Goal: Information Seeking & Learning: Learn about a topic

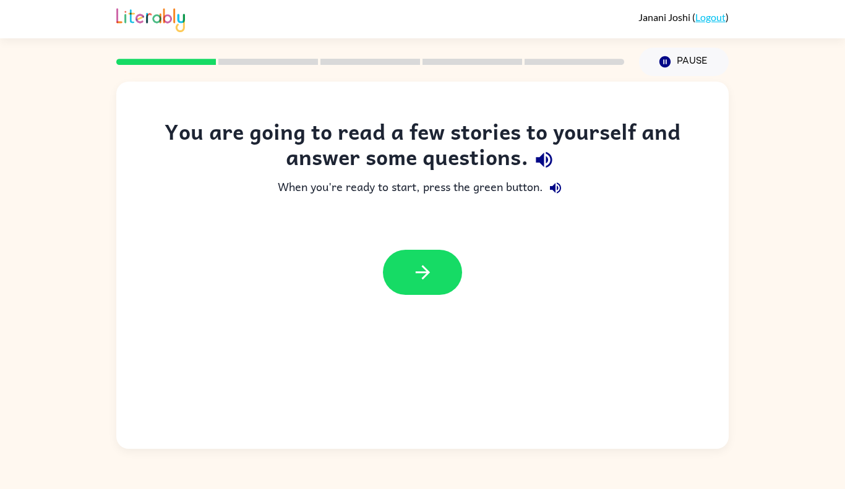
click at [701, 90] on div "You are going to read a few stories to yourself and answer some questions. When…" at bounding box center [422, 265] width 612 height 367
click at [417, 280] on icon "button" at bounding box center [423, 273] width 22 height 22
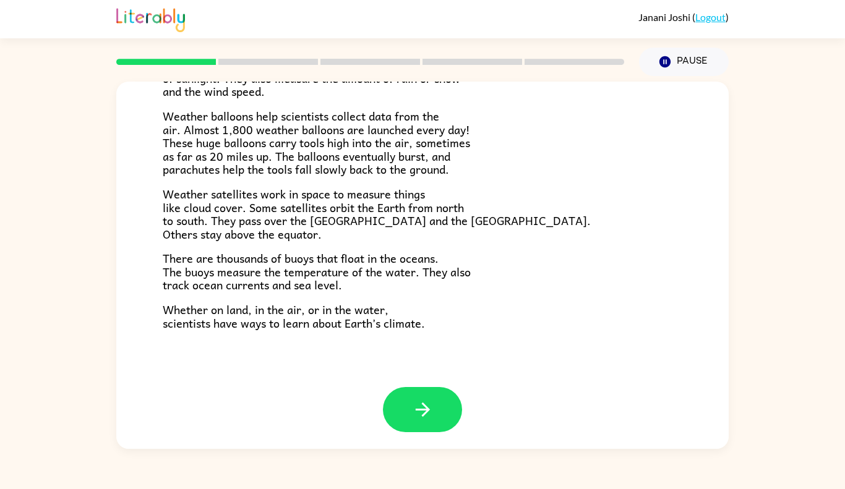
scroll to position [331, 0]
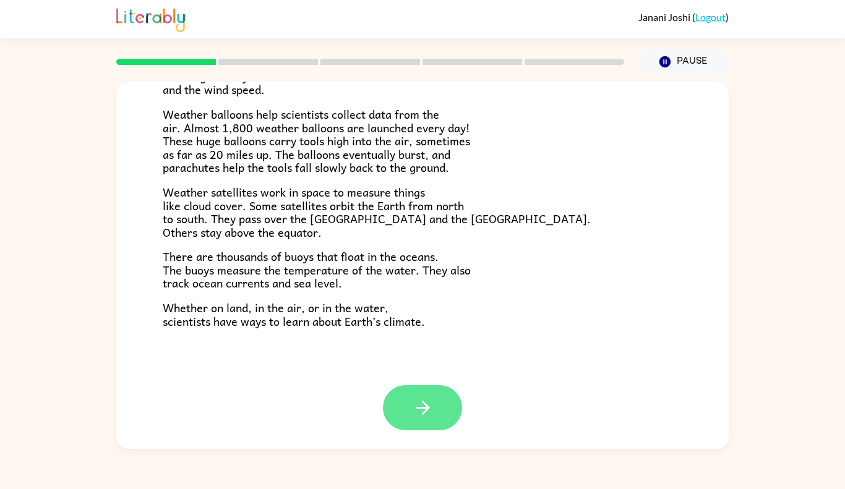
click at [425, 406] on icon "button" at bounding box center [423, 408] width 22 height 22
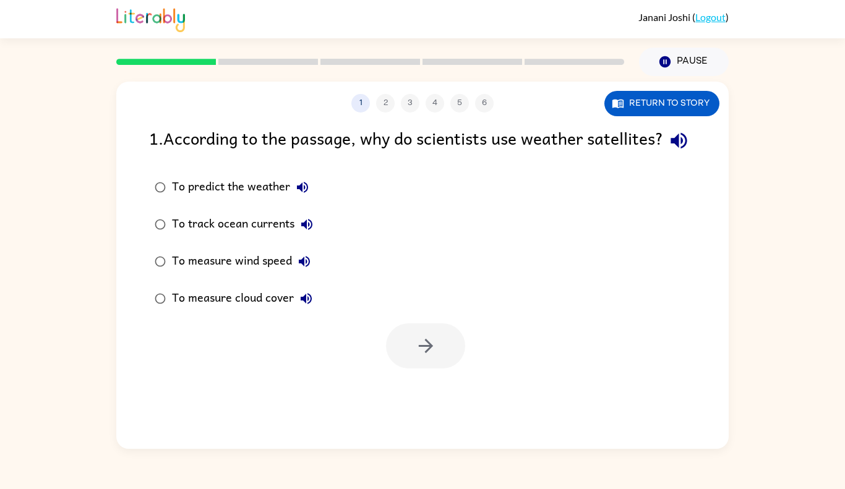
scroll to position [0, 0]
click at [634, 94] on button "Return to story" at bounding box center [661, 103] width 115 height 25
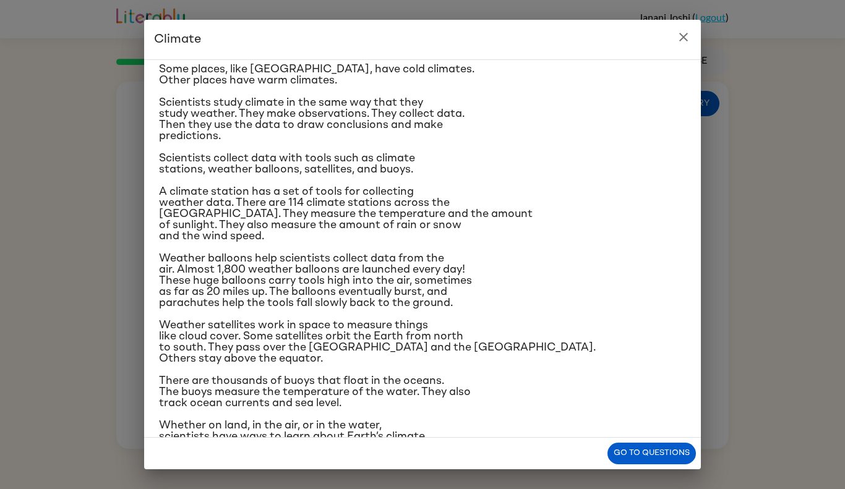
scroll to position [95, 0]
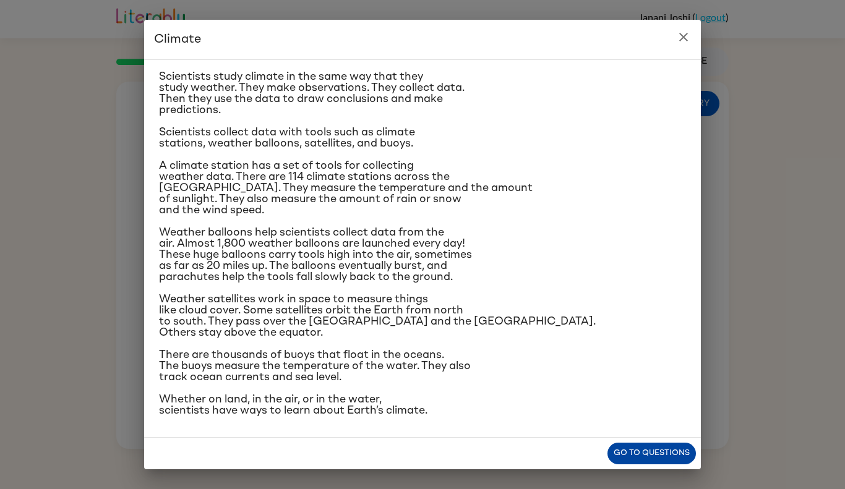
click at [663, 451] on button "Go to questions" at bounding box center [651, 454] width 88 height 22
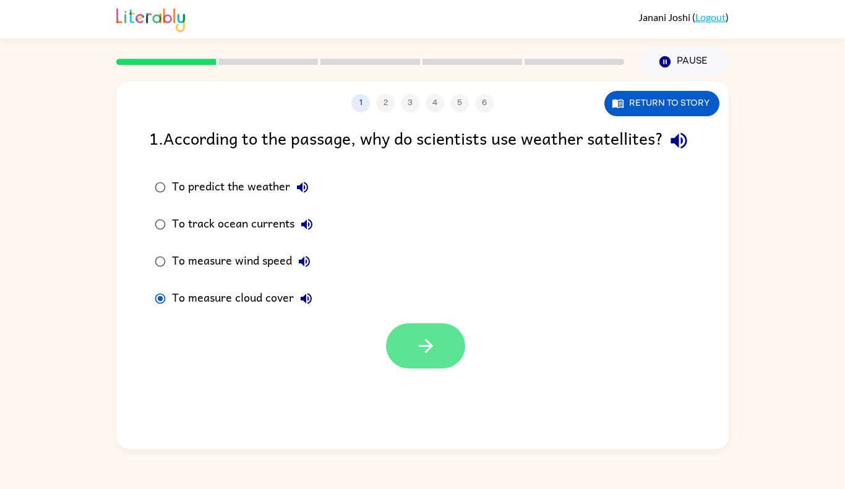
click at [435, 357] on icon "button" at bounding box center [426, 346] width 22 height 22
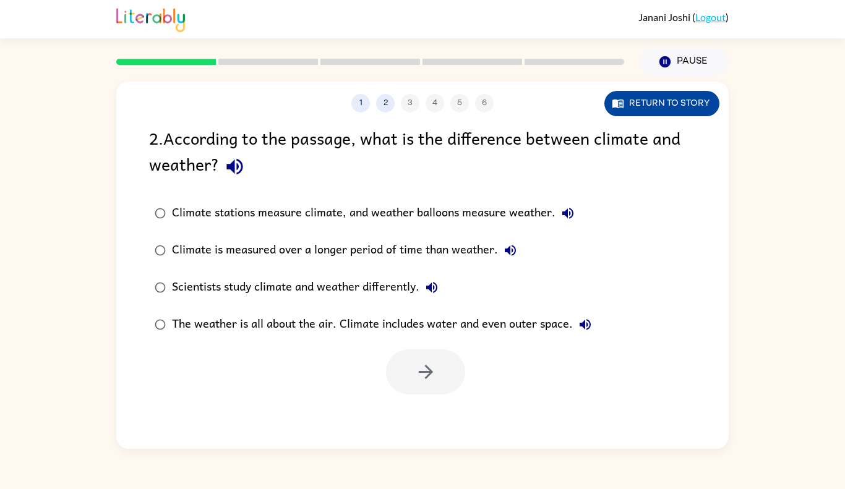
click at [671, 103] on button "Return to story" at bounding box center [661, 103] width 115 height 25
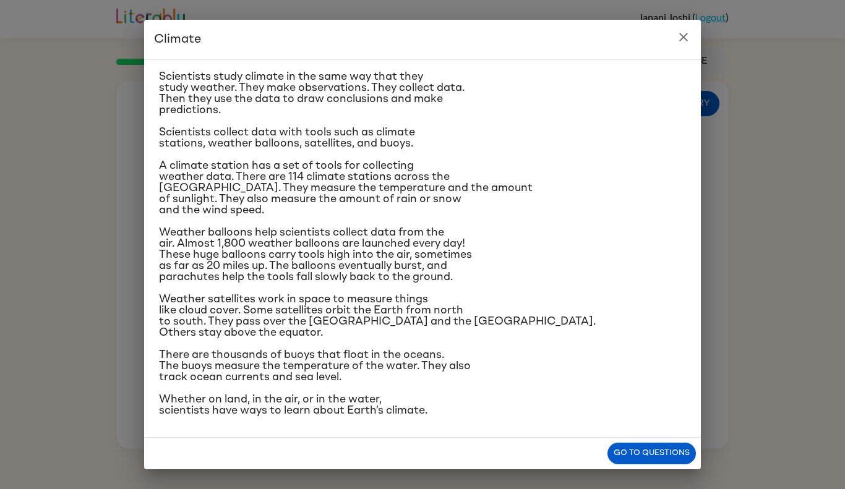
scroll to position [0, 0]
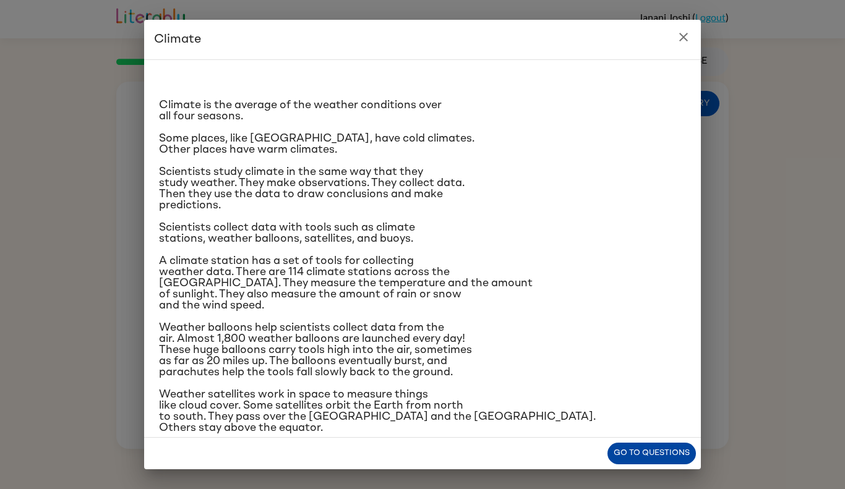
click at [654, 458] on button "Go to questions" at bounding box center [651, 454] width 88 height 22
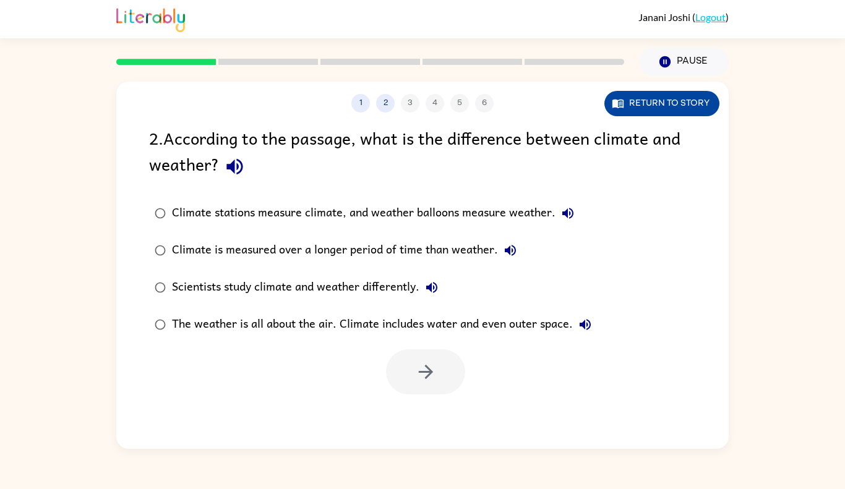
click at [678, 113] on button "Return to story" at bounding box center [661, 103] width 115 height 25
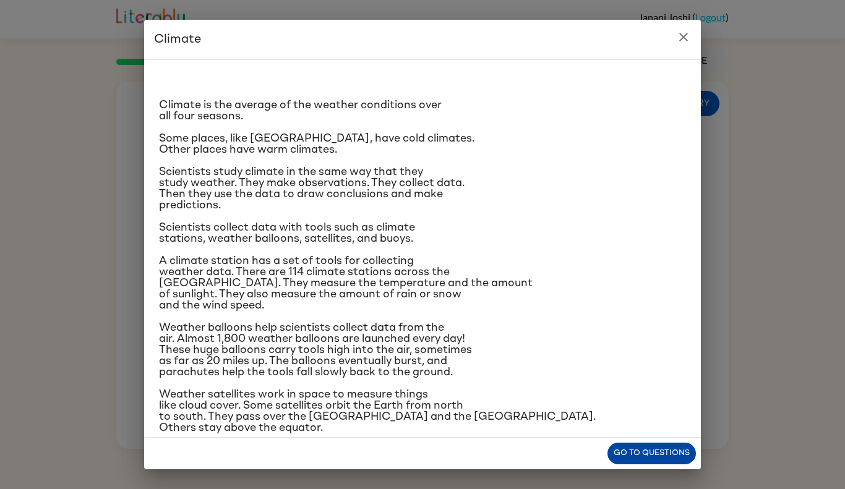
click at [623, 460] on button "Go to questions" at bounding box center [651, 454] width 88 height 22
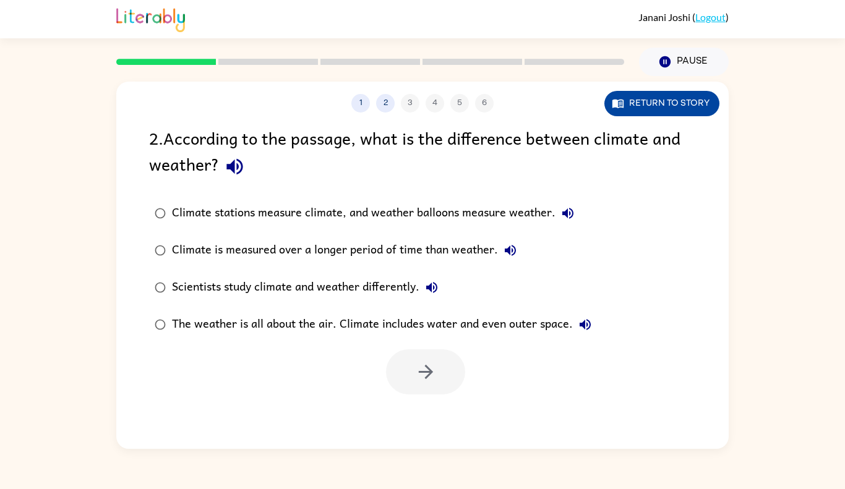
click at [655, 102] on button "Return to story" at bounding box center [661, 103] width 115 height 25
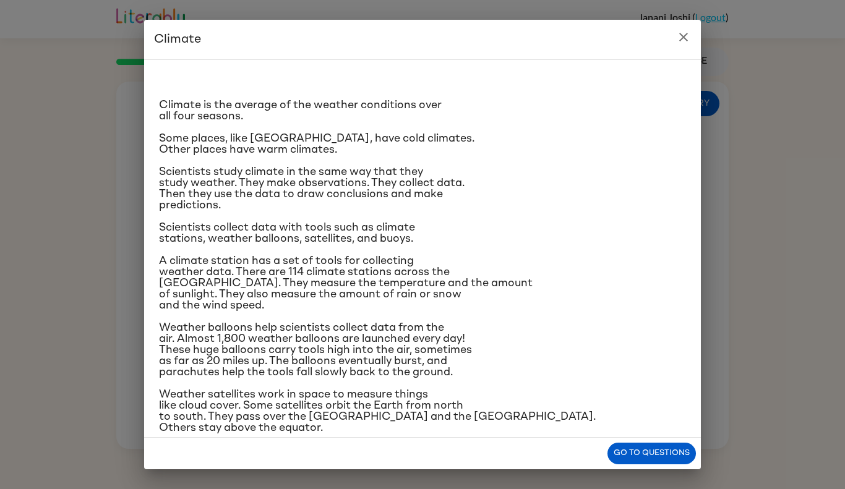
click at [760, 414] on div "Climate Climate is the average of the weather conditions over all four seasons.…" at bounding box center [422, 244] width 845 height 489
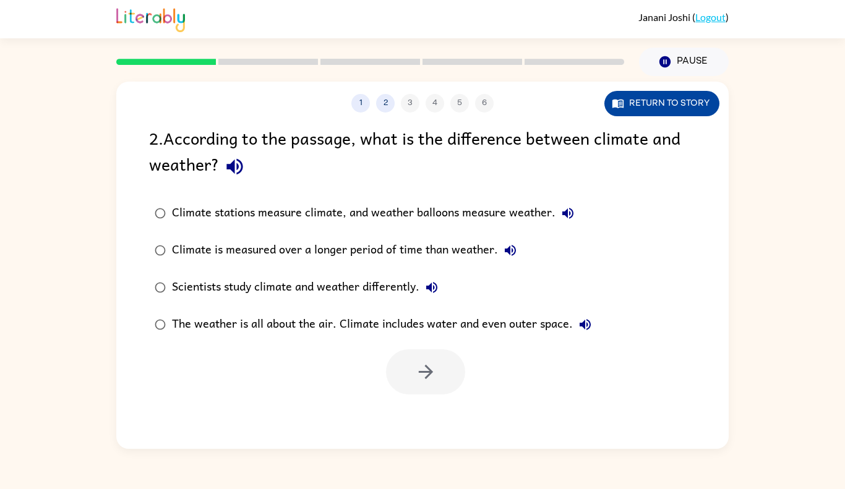
click at [685, 109] on button "Return to story" at bounding box center [661, 103] width 115 height 25
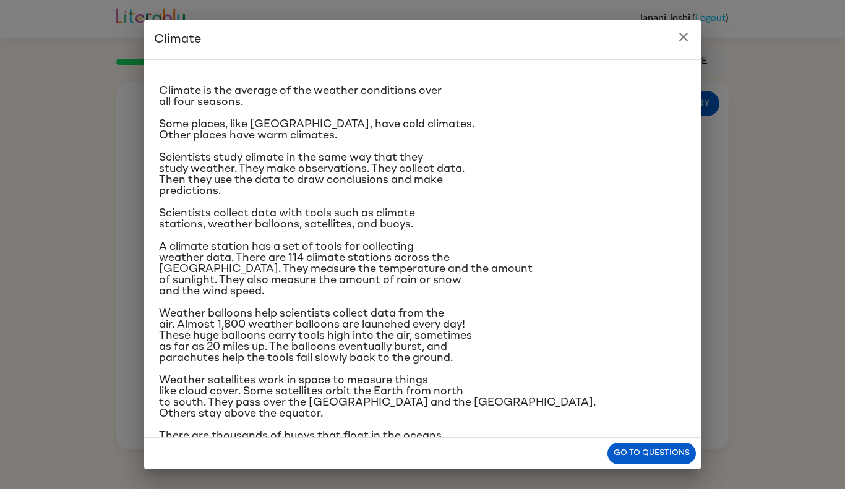
scroll to position [15, 0]
click at [664, 452] on button "Go to questions" at bounding box center [651, 454] width 88 height 22
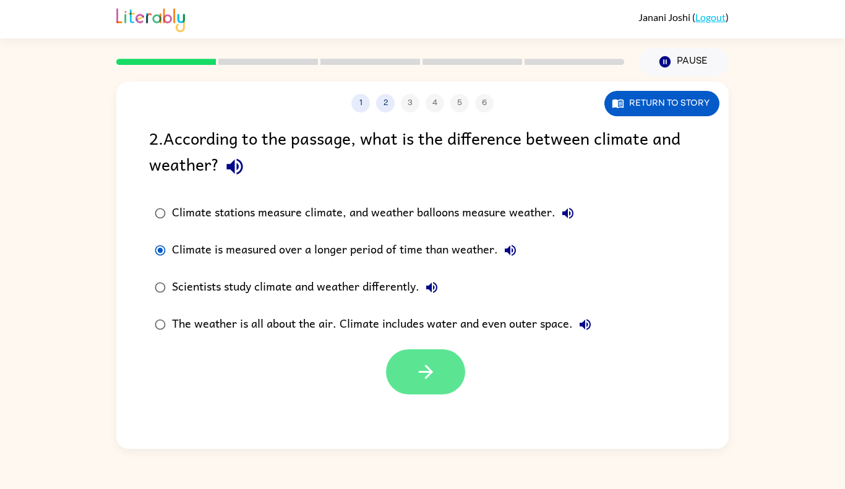
click at [438, 383] on button "button" at bounding box center [425, 371] width 79 height 45
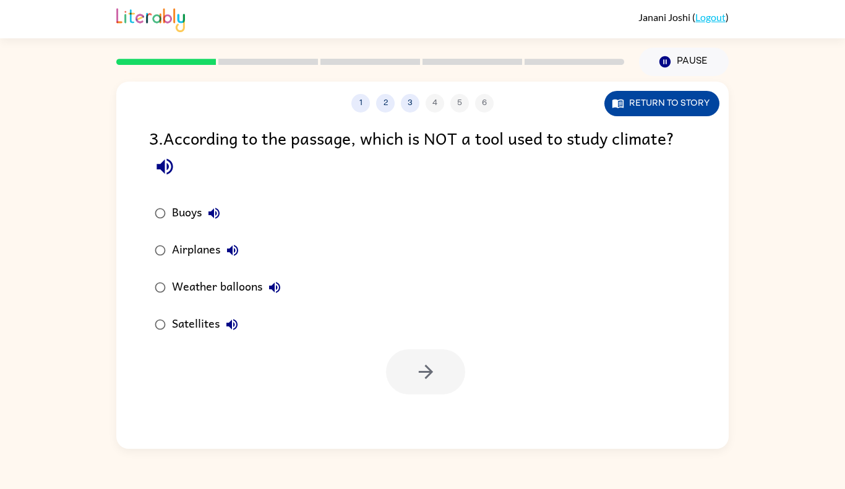
click at [659, 106] on button "Return to story" at bounding box center [661, 103] width 115 height 25
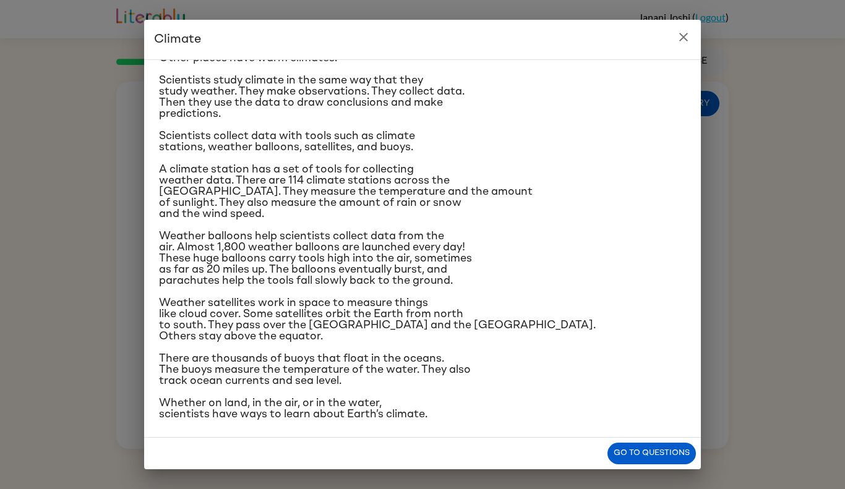
scroll to position [95, 0]
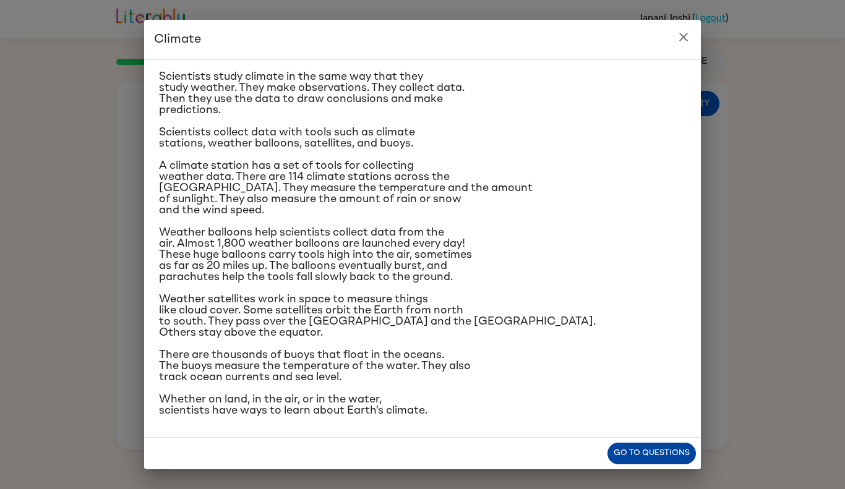
click at [635, 443] on button "Go to questions" at bounding box center [651, 454] width 88 height 22
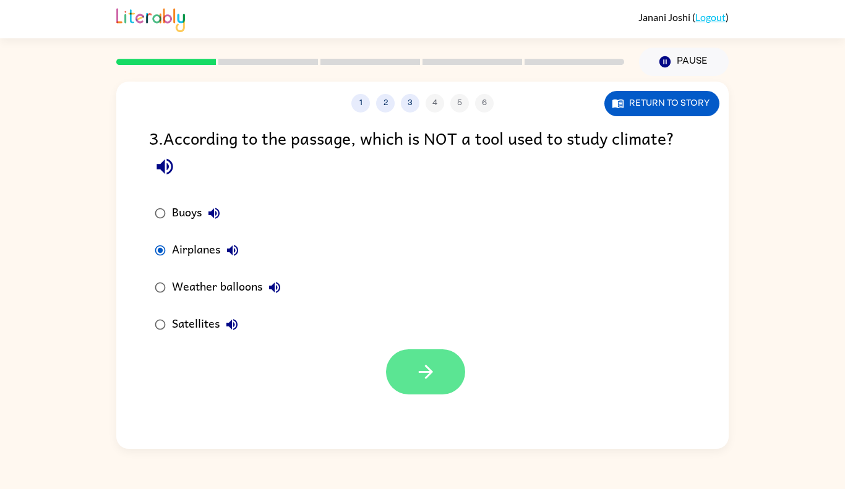
click at [414, 365] on button "button" at bounding box center [425, 371] width 79 height 45
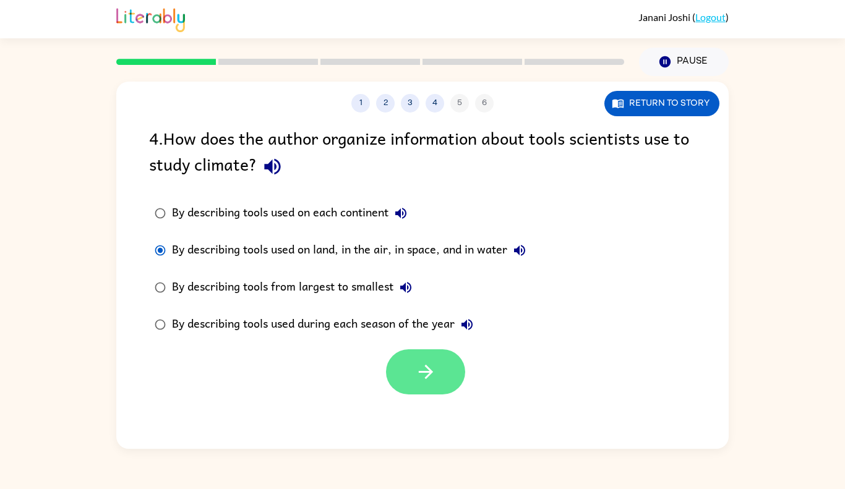
click at [427, 380] on icon "button" at bounding box center [426, 372] width 22 height 22
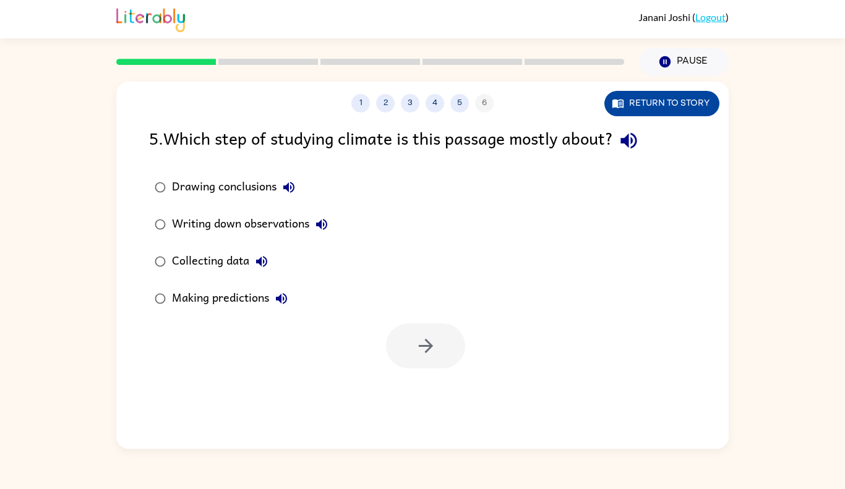
click at [664, 104] on button "Return to story" at bounding box center [661, 103] width 115 height 25
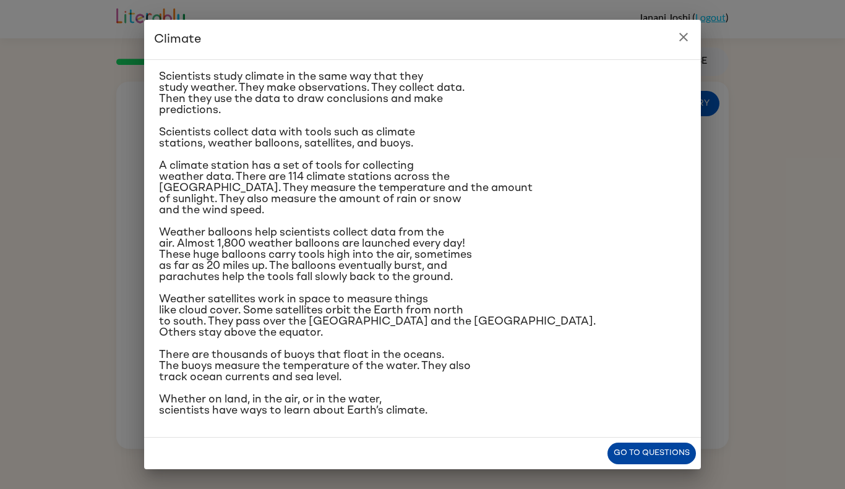
click at [643, 459] on button "Go to questions" at bounding box center [651, 454] width 88 height 22
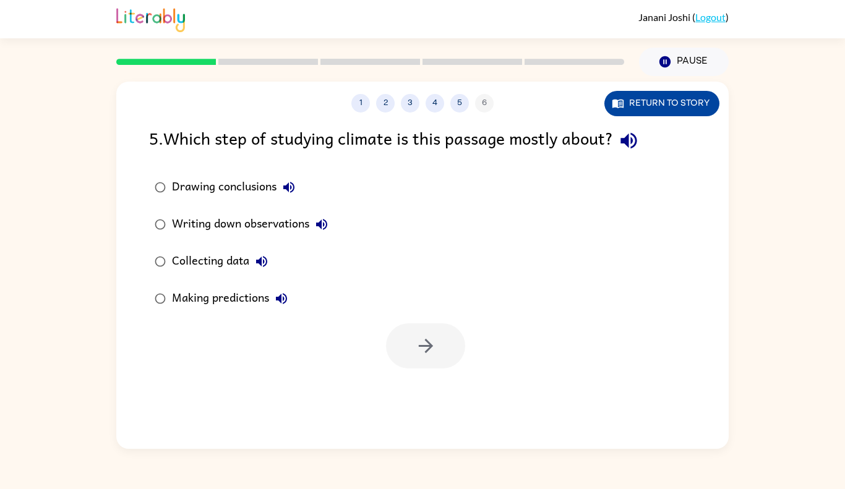
click at [665, 113] on button "Return to story" at bounding box center [661, 103] width 115 height 25
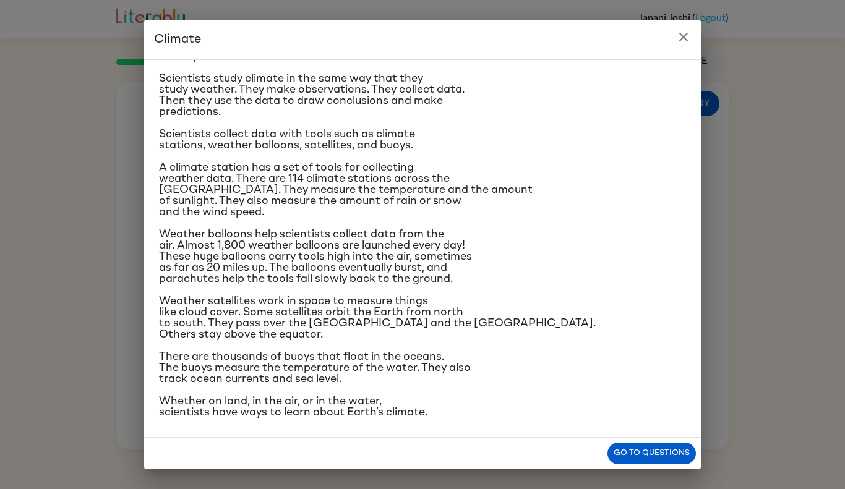
scroll to position [92, 0]
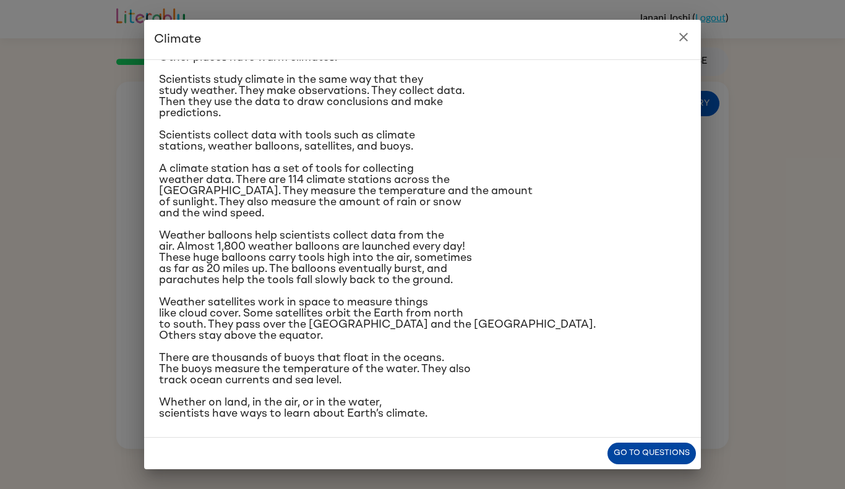
click at [649, 445] on button "Go to questions" at bounding box center [651, 454] width 88 height 22
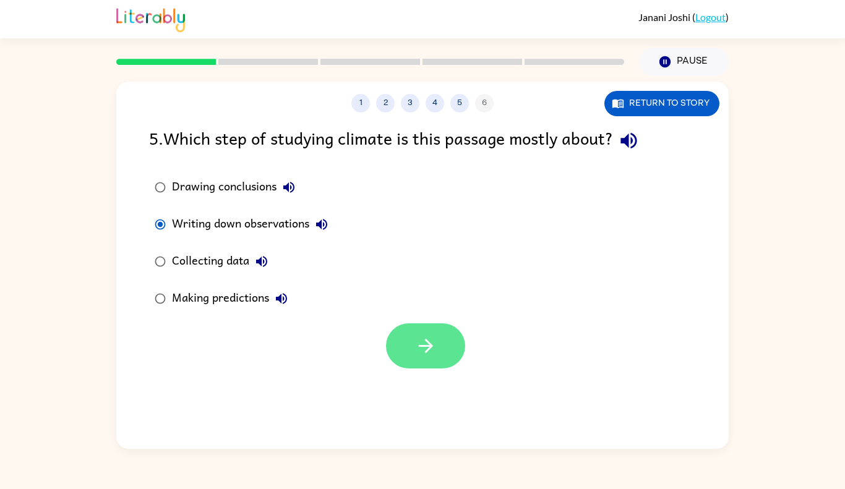
click at [401, 354] on button "button" at bounding box center [425, 345] width 79 height 45
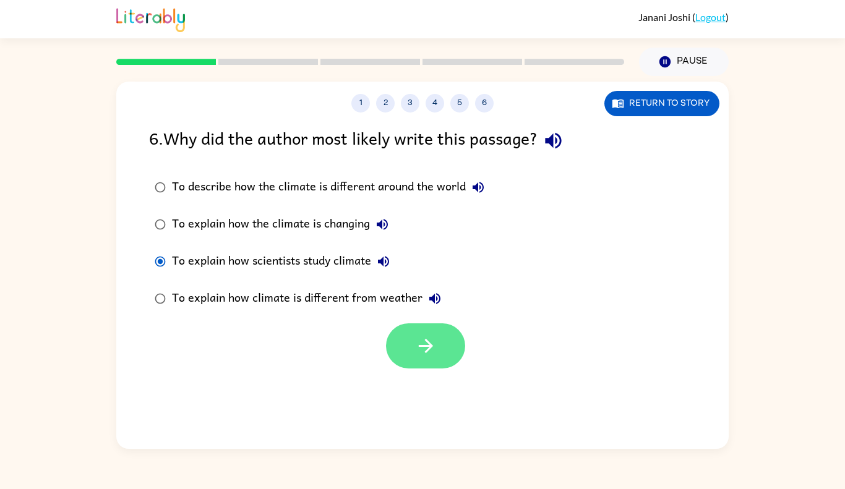
click at [422, 345] on icon "button" at bounding box center [425, 346] width 14 height 14
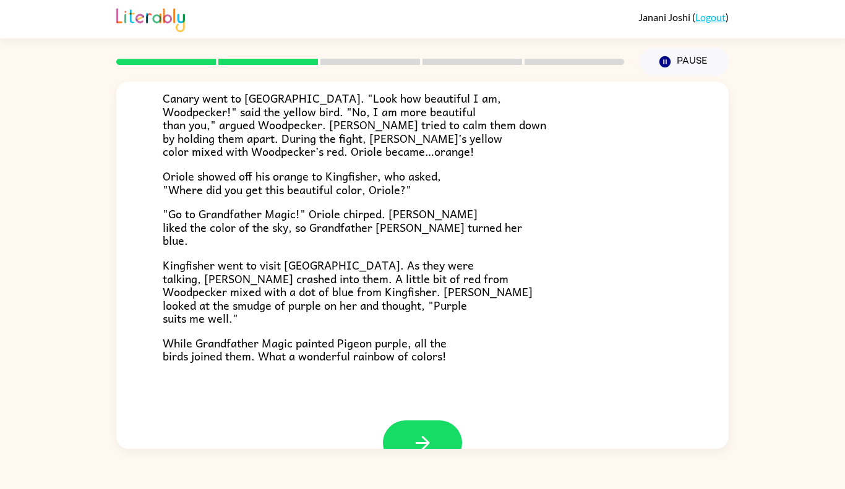
scroll to position [281, 0]
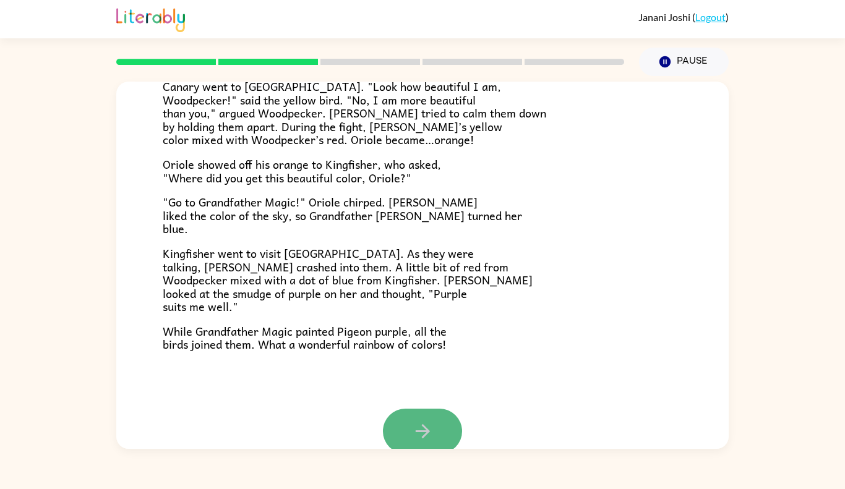
click at [429, 420] on icon "button" at bounding box center [423, 431] width 22 height 22
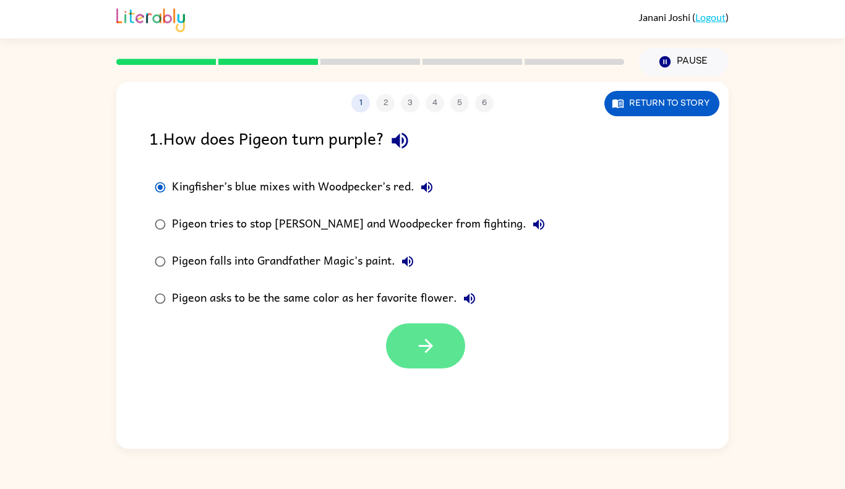
click at [399, 347] on button "button" at bounding box center [425, 345] width 79 height 45
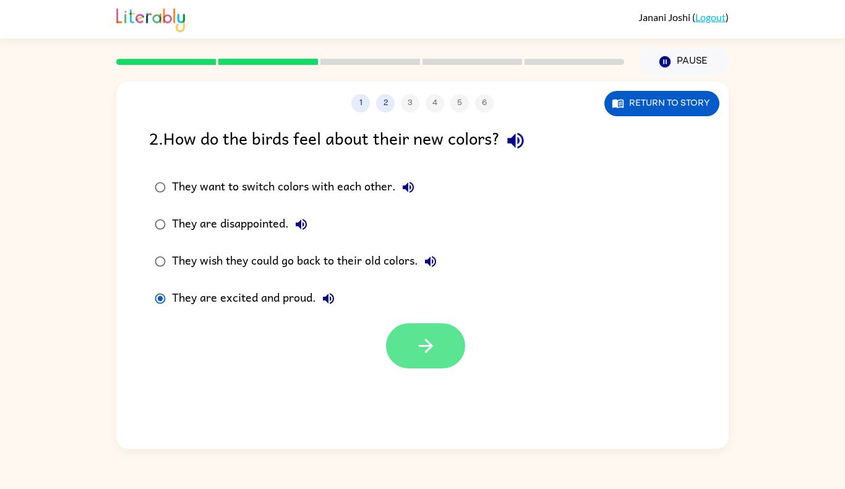
click at [441, 344] on button "button" at bounding box center [425, 345] width 79 height 45
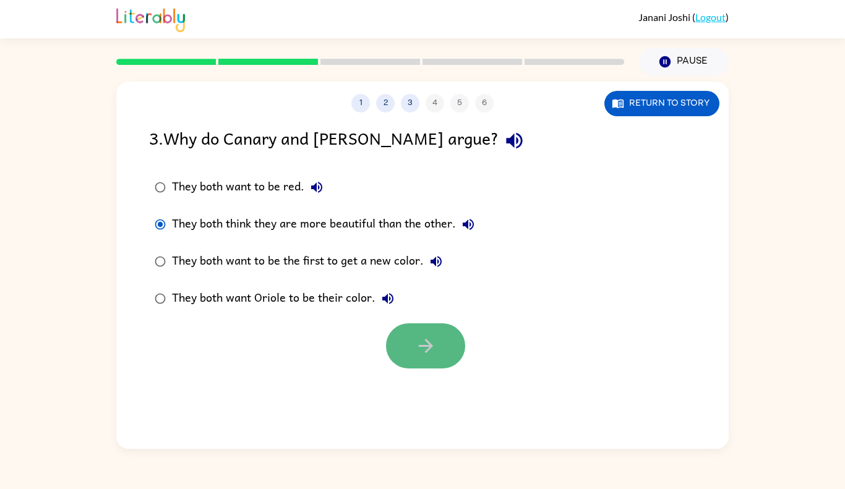
click at [408, 344] on button "button" at bounding box center [425, 345] width 79 height 45
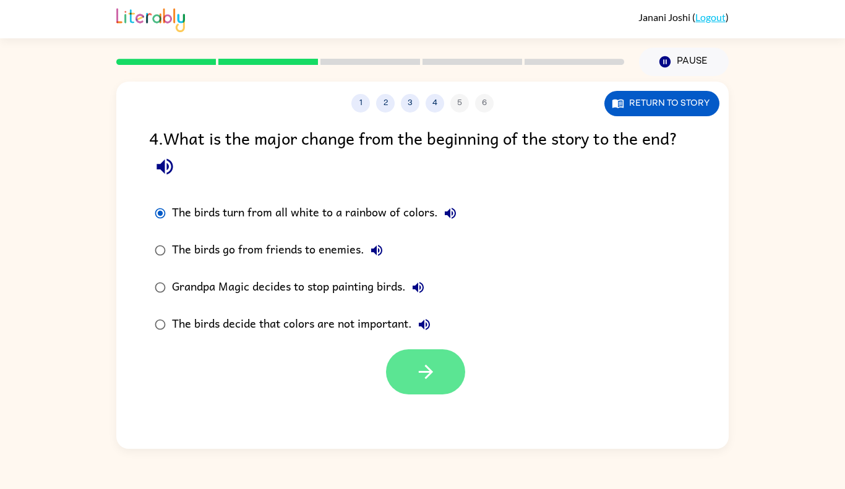
click at [427, 379] on icon "button" at bounding box center [426, 372] width 22 height 22
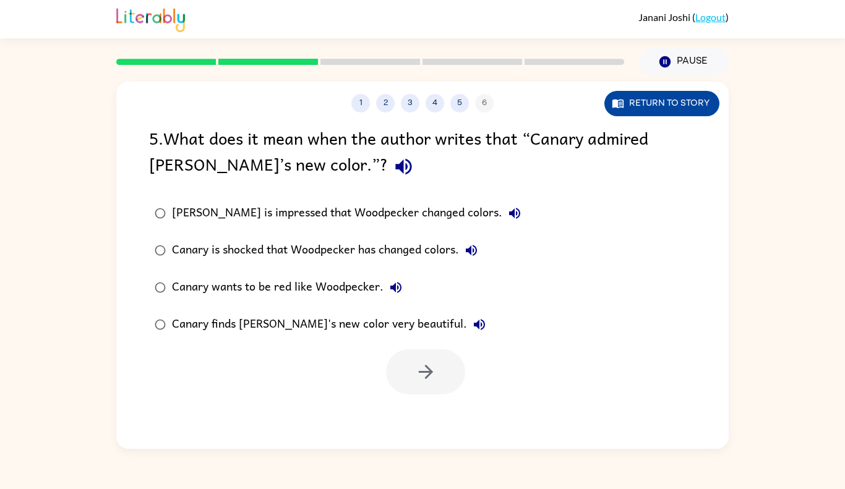
click at [634, 96] on button "Return to story" at bounding box center [661, 103] width 115 height 25
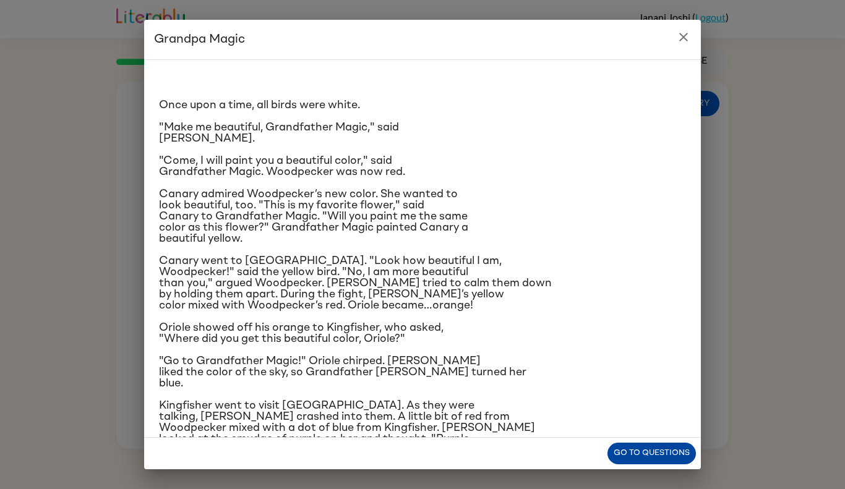
click at [652, 458] on button "Go to questions" at bounding box center [651, 454] width 88 height 22
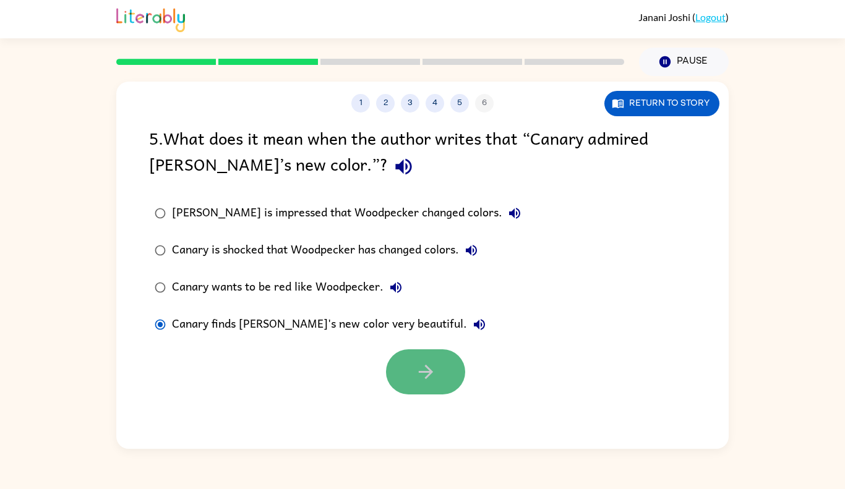
click at [405, 381] on button "button" at bounding box center [425, 371] width 79 height 45
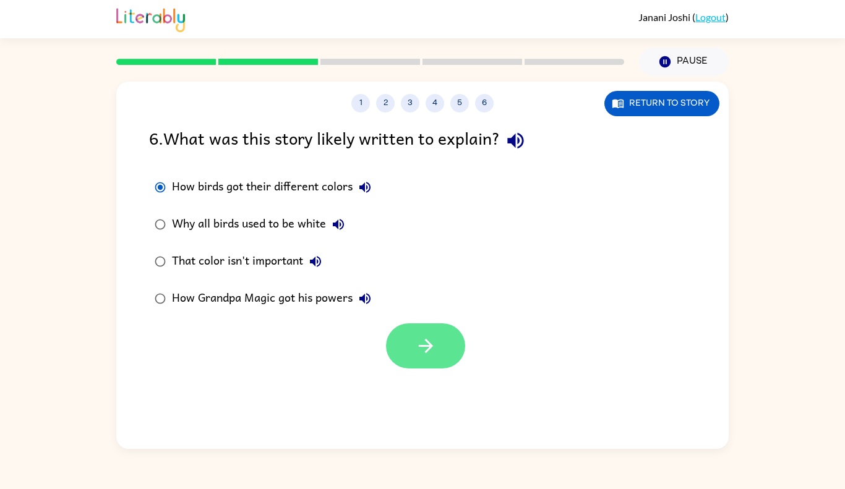
click at [412, 357] on button "button" at bounding box center [425, 345] width 79 height 45
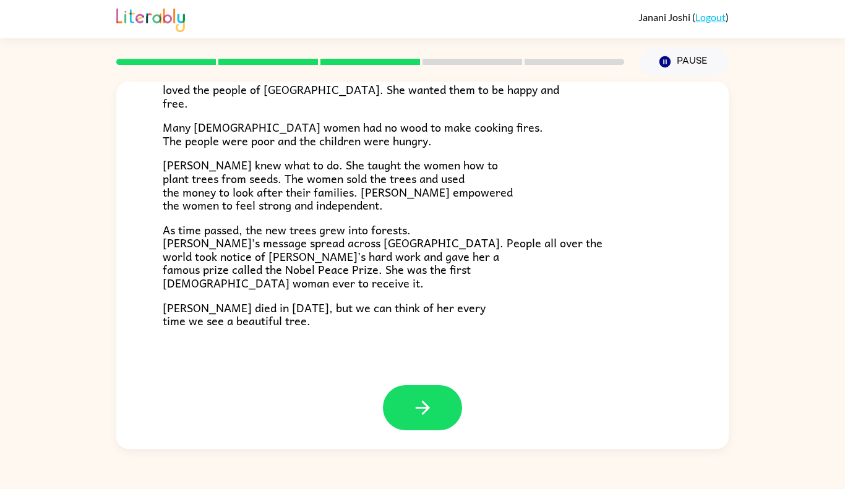
scroll to position [333, 0]
click at [429, 403] on icon "button" at bounding box center [423, 409] width 22 height 22
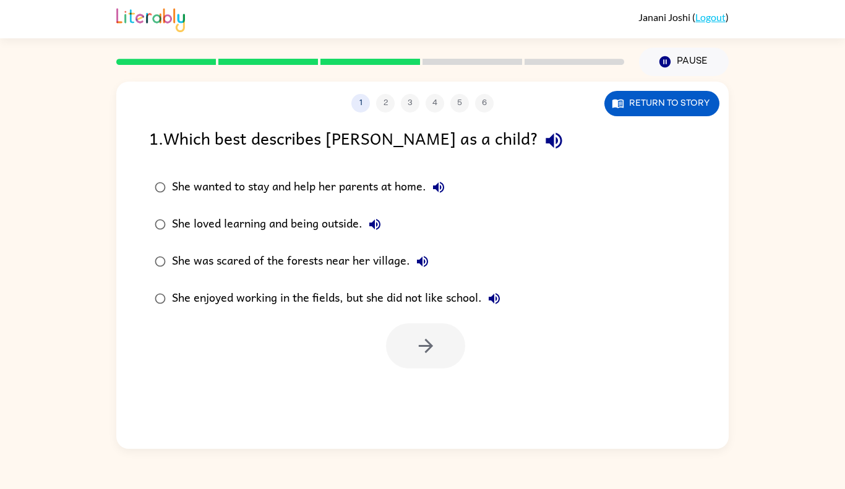
scroll to position [0, 0]
click at [403, 362] on button "button" at bounding box center [425, 345] width 79 height 45
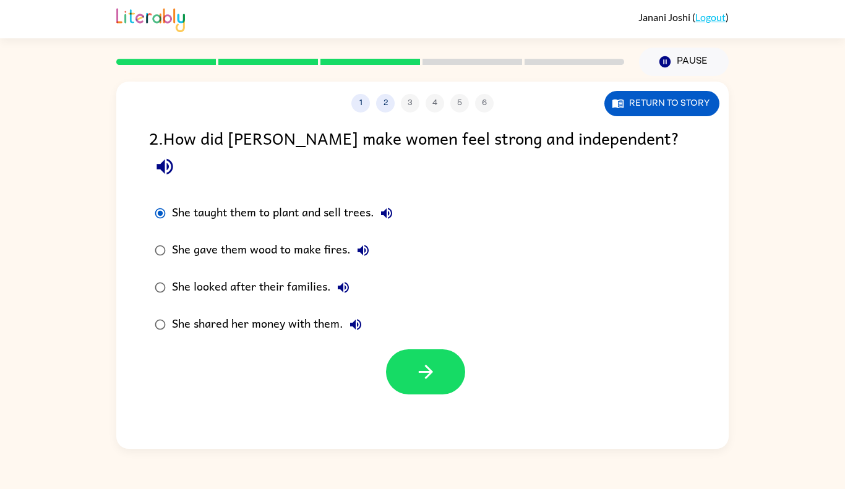
click at [467, 382] on div "1 2 3 4 5 6 Return to story 2 . How did [PERSON_NAME] make women feel strong an…" at bounding box center [422, 265] width 612 height 367
click at [441, 362] on button "button" at bounding box center [425, 371] width 79 height 45
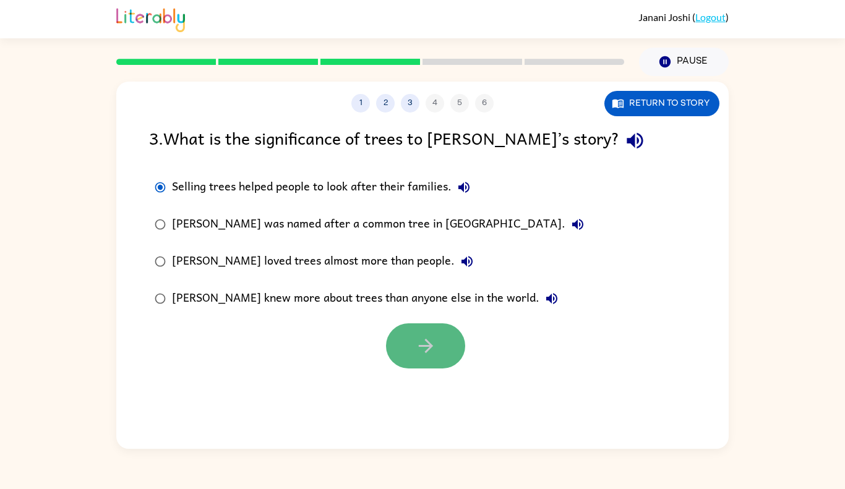
click at [449, 346] on button "button" at bounding box center [425, 345] width 79 height 45
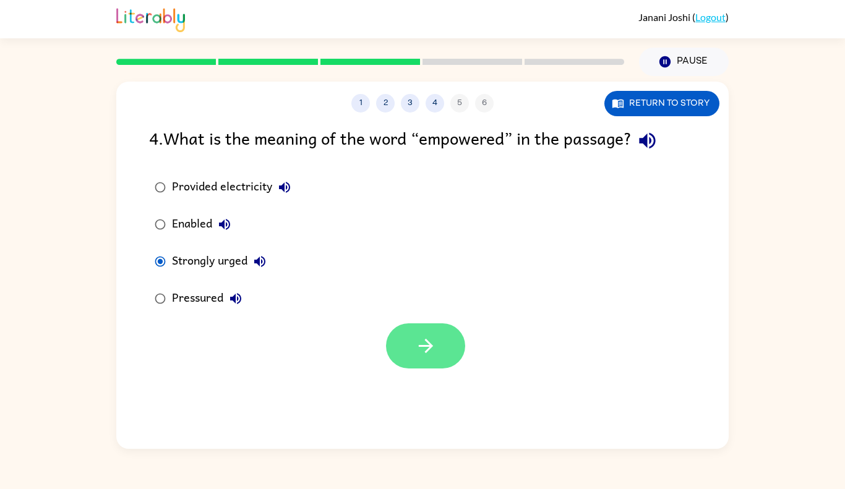
click at [415, 345] on icon "button" at bounding box center [426, 346] width 22 height 22
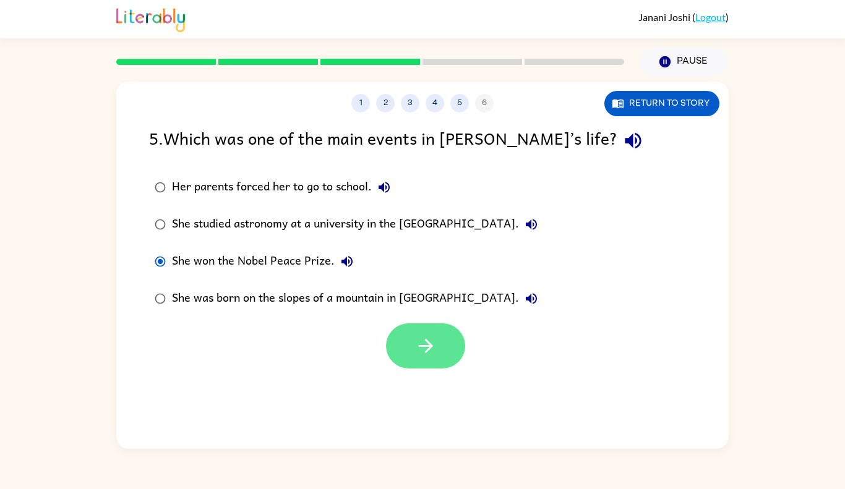
click at [438, 331] on button "button" at bounding box center [425, 345] width 79 height 45
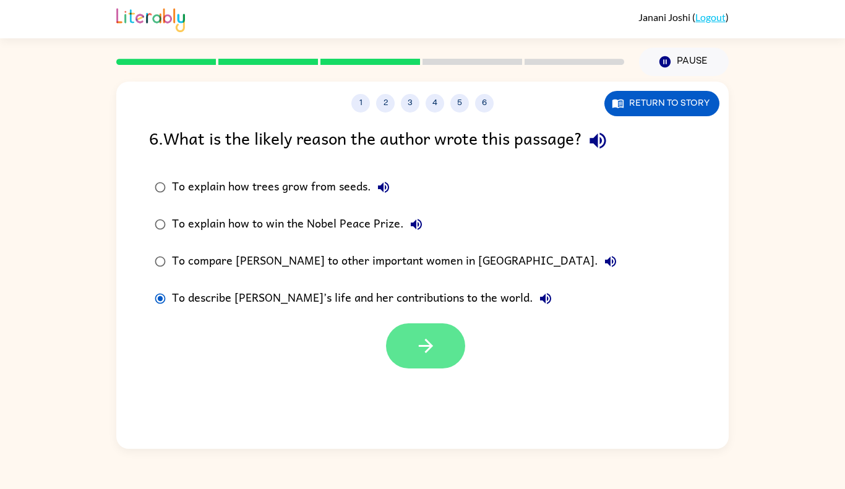
click at [404, 354] on button "button" at bounding box center [425, 345] width 79 height 45
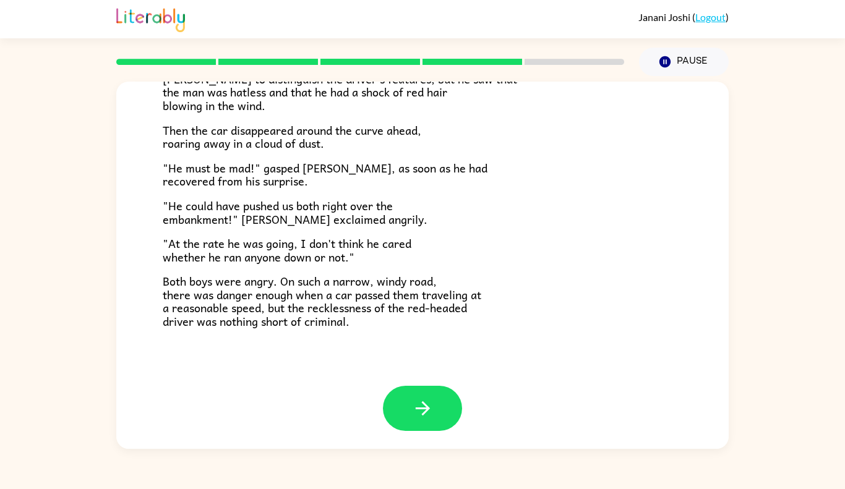
scroll to position [323, 0]
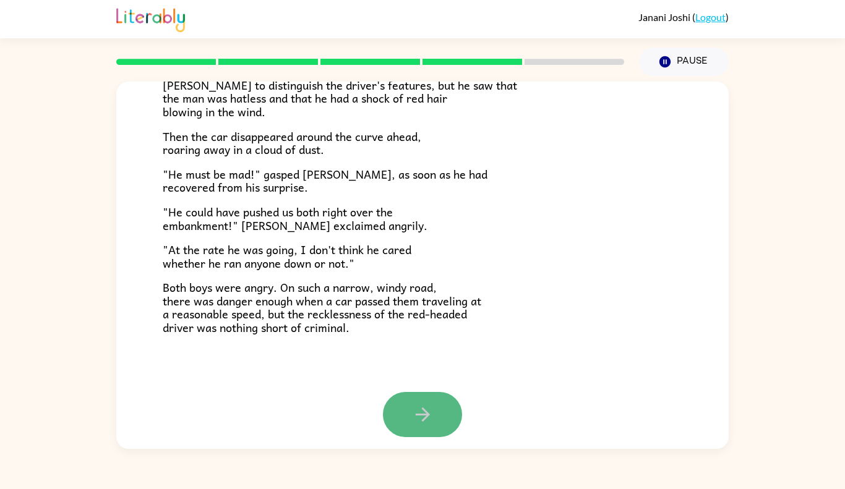
click at [403, 411] on button "button" at bounding box center [422, 414] width 79 height 45
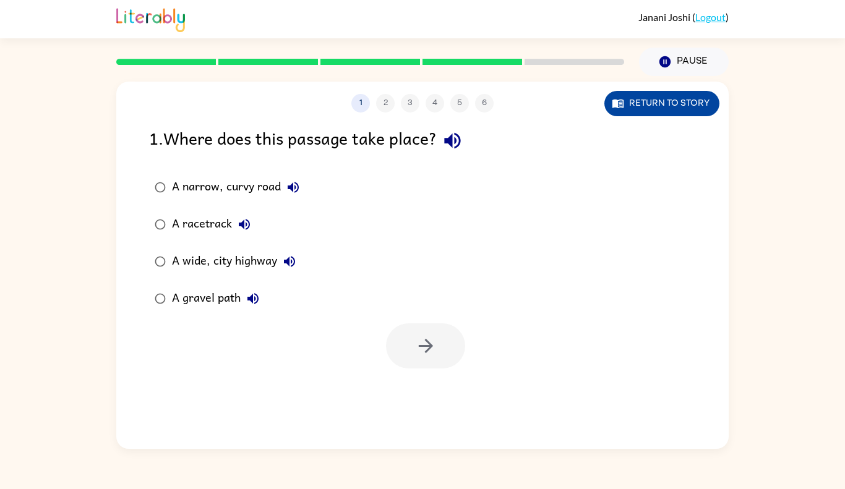
click at [691, 95] on button "Return to story" at bounding box center [661, 103] width 115 height 25
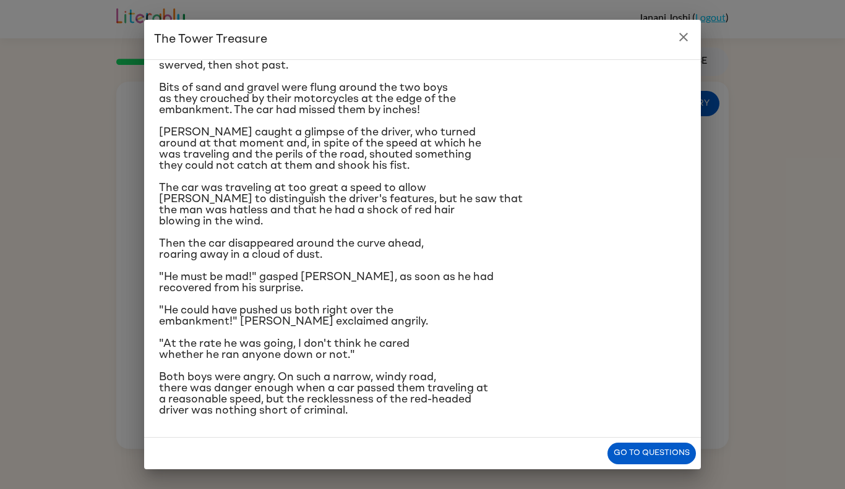
scroll to position [93, 0]
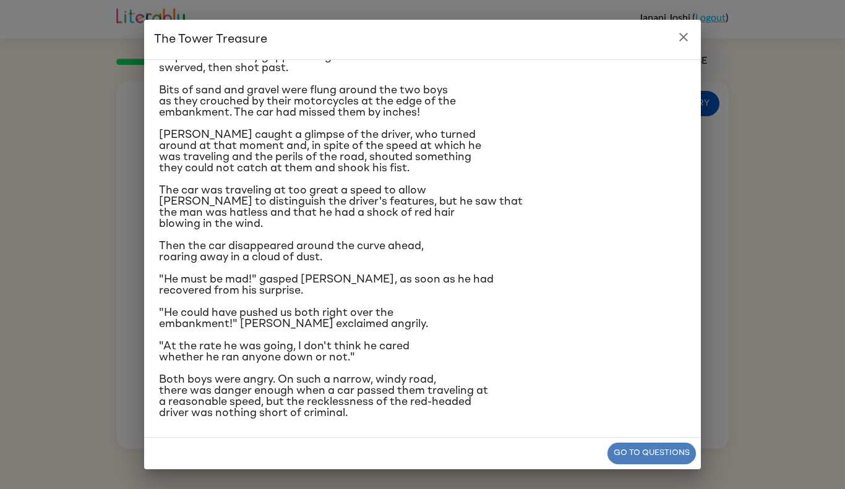
click at [638, 453] on button "Go to questions" at bounding box center [651, 454] width 88 height 22
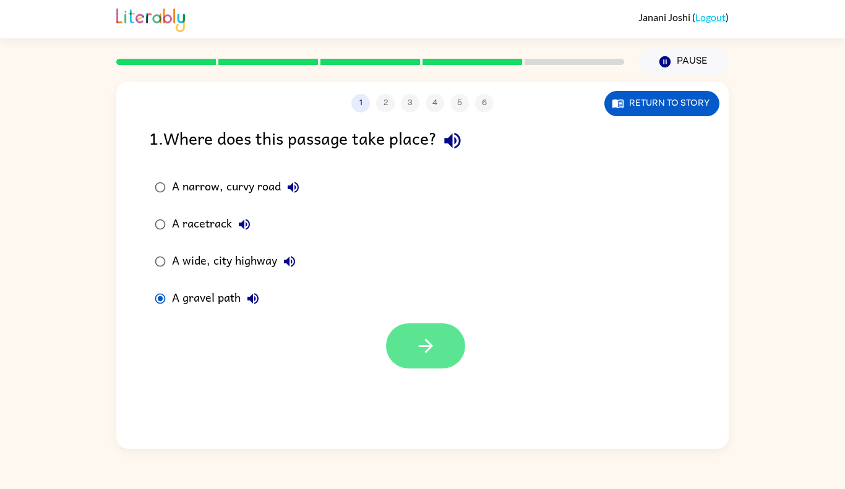
click at [446, 357] on button "button" at bounding box center [425, 345] width 79 height 45
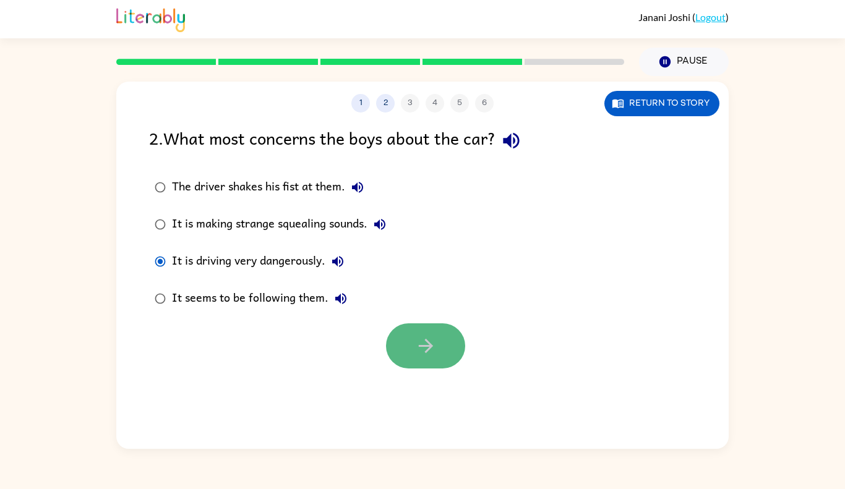
click at [399, 336] on button "button" at bounding box center [425, 345] width 79 height 45
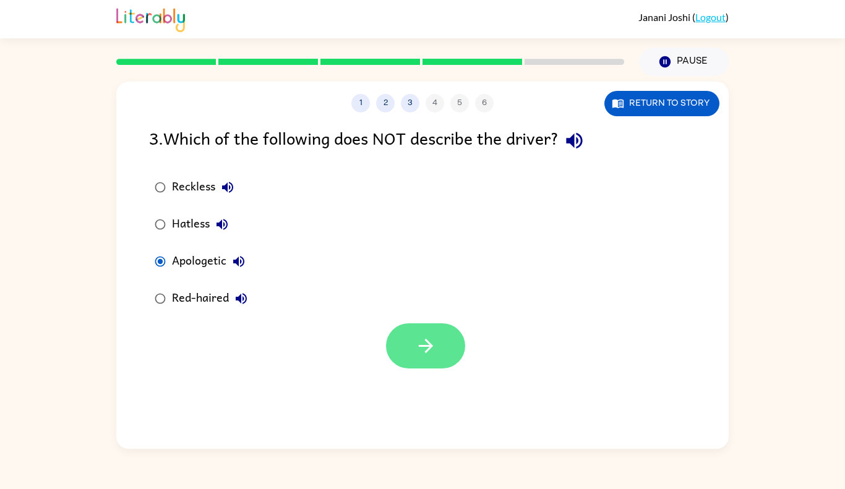
click at [427, 351] on icon "button" at bounding box center [425, 346] width 14 height 14
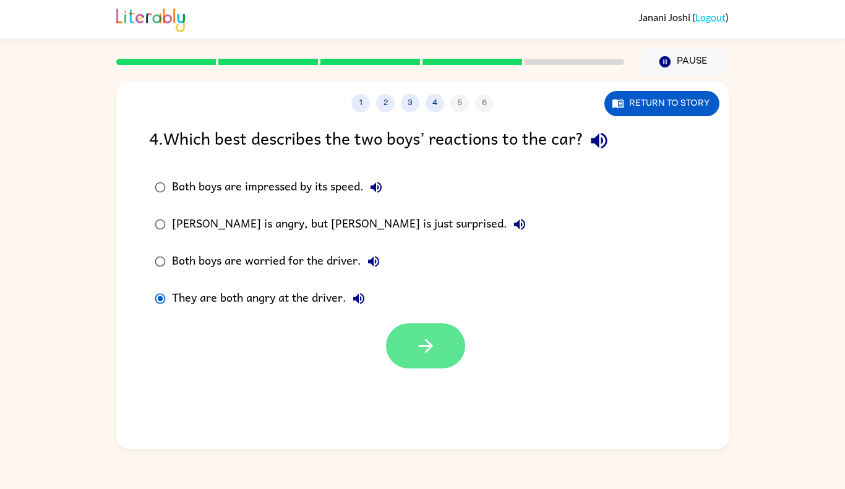
click at [403, 344] on button "button" at bounding box center [425, 345] width 79 height 45
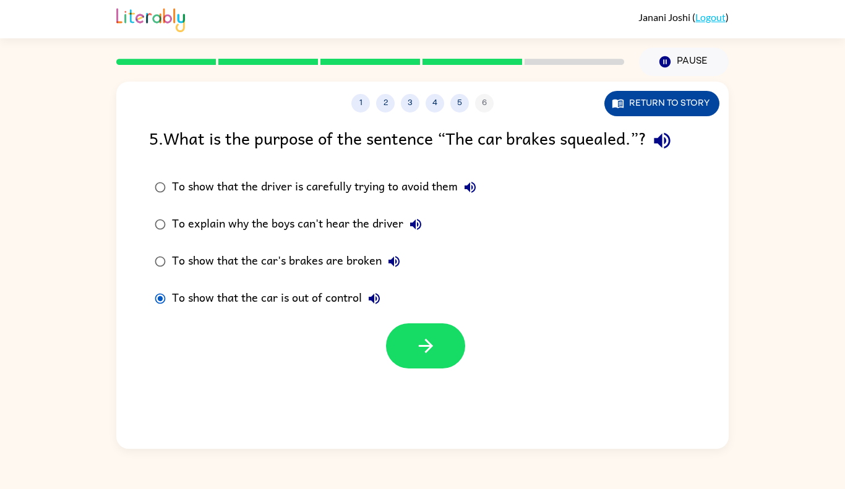
click at [629, 114] on button "Return to story" at bounding box center [661, 103] width 115 height 25
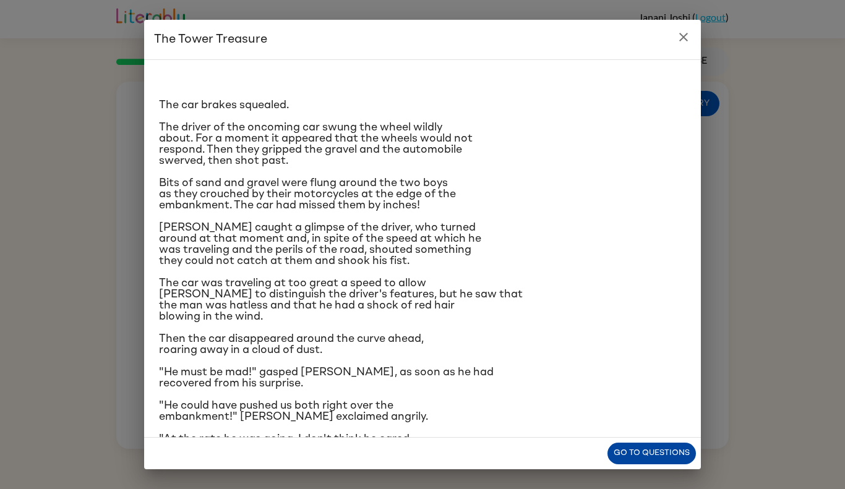
click at [634, 449] on button "Go to questions" at bounding box center [651, 454] width 88 height 22
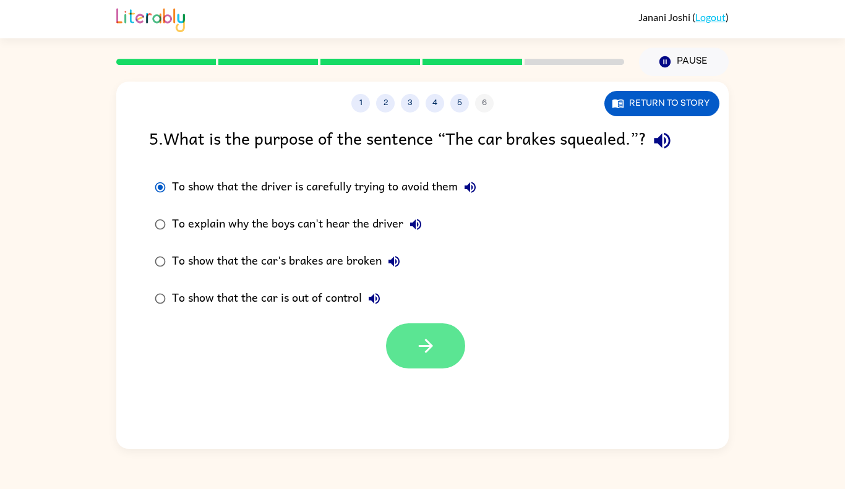
click at [406, 346] on button "button" at bounding box center [425, 345] width 79 height 45
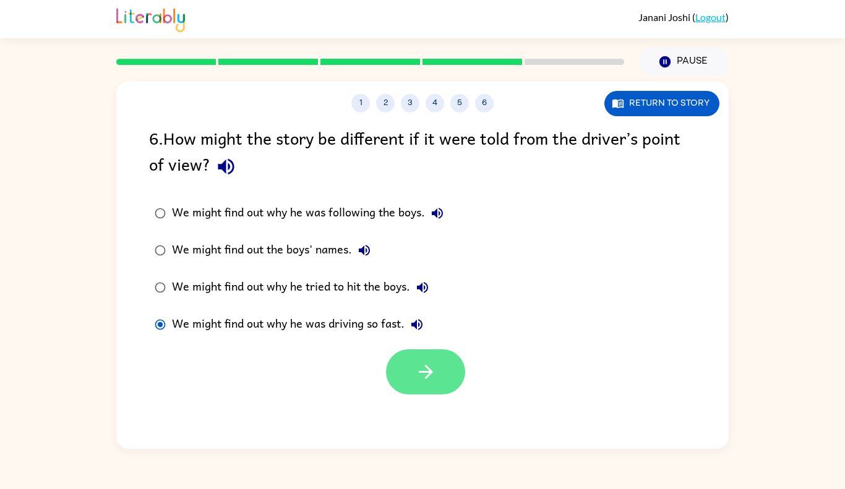
click at [444, 382] on button "button" at bounding box center [425, 371] width 79 height 45
